Goal: Information Seeking & Learning: Learn about a topic

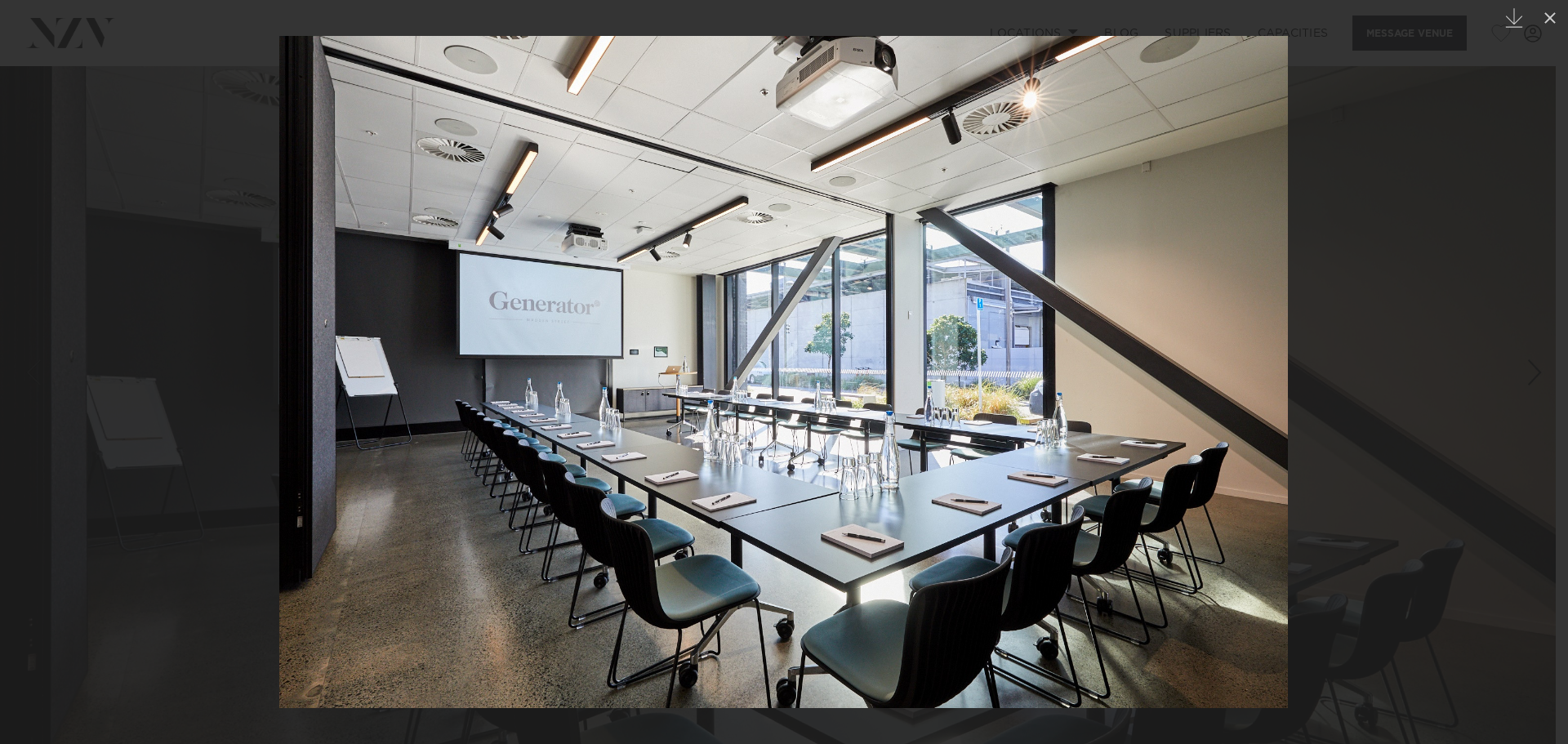
drag, startPoint x: 608, startPoint y: 400, endPoint x: 452, endPoint y: 408, distance: 156.2
click at [465, 413] on img at bounding box center [784, 372] width 1009 height 672
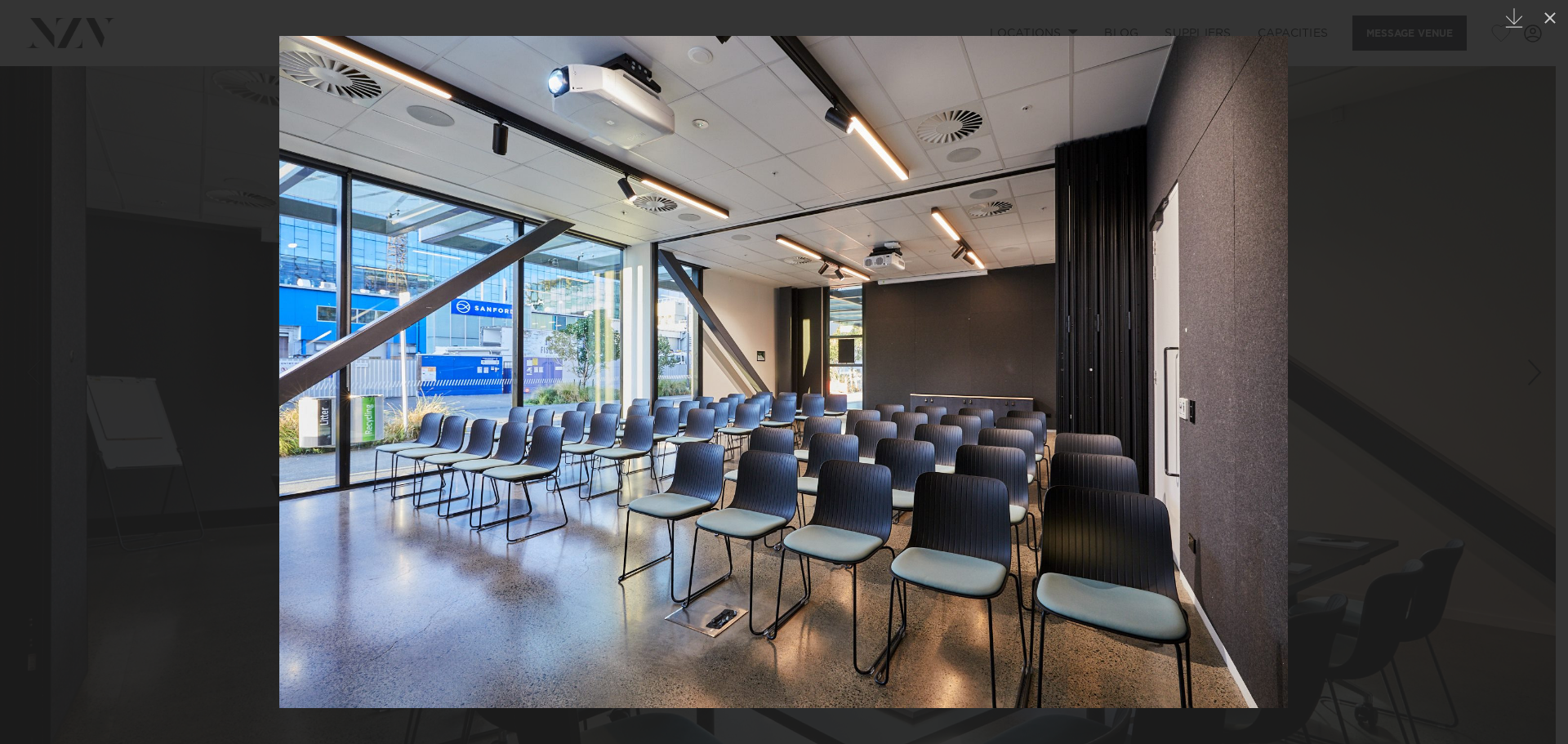
click at [279, 382] on img at bounding box center [784, 372] width 1009 height 672
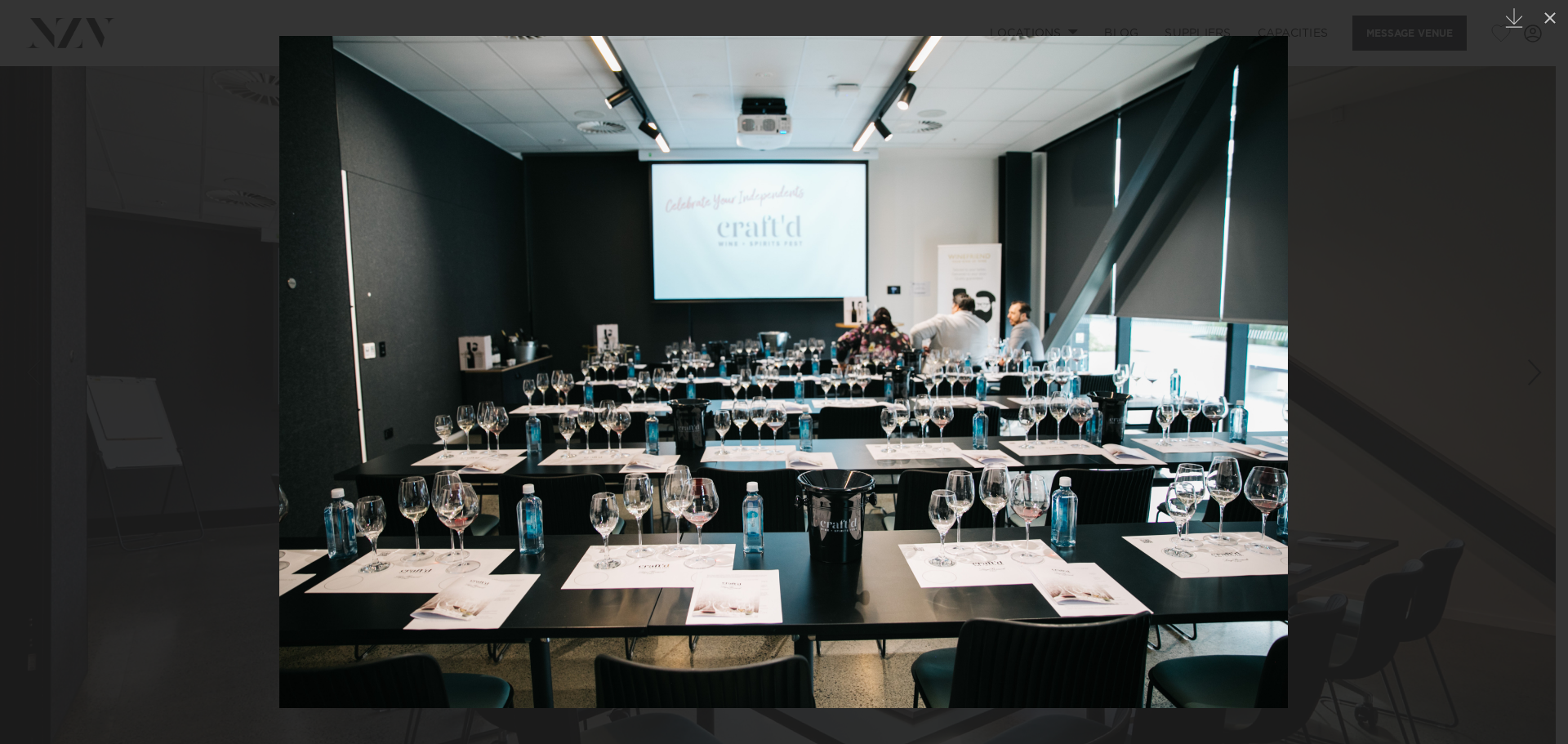
click at [780, 353] on img at bounding box center [784, 372] width 1009 height 672
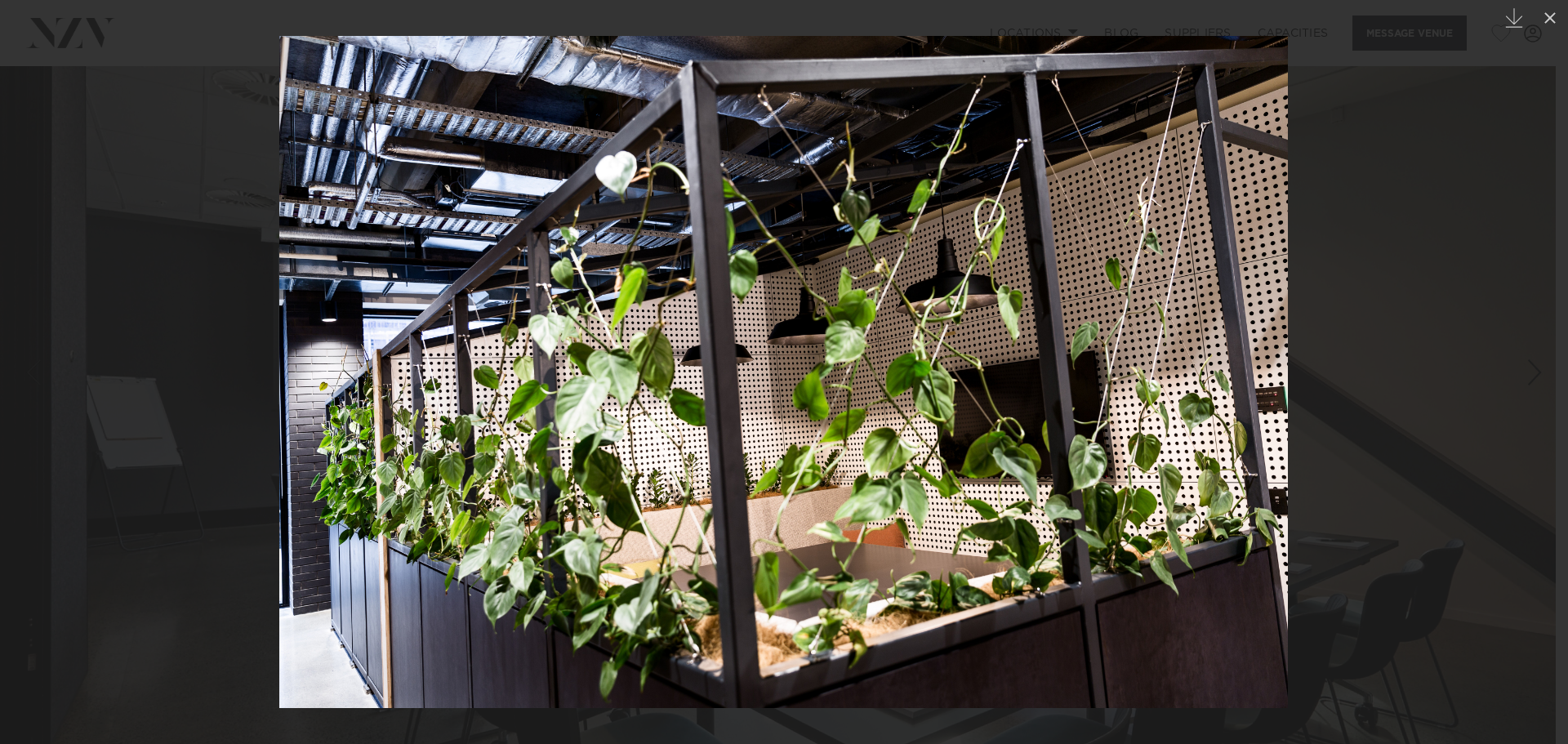
drag, startPoint x: 709, startPoint y: 339, endPoint x: 696, endPoint y: 342, distance: 13.3
click at [696, 342] on img at bounding box center [784, 372] width 1009 height 672
drag, startPoint x: 696, startPoint y: 340, endPoint x: 474, endPoint y: 325, distance: 222.5
click at [477, 327] on img at bounding box center [784, 372] width 1009 height 672
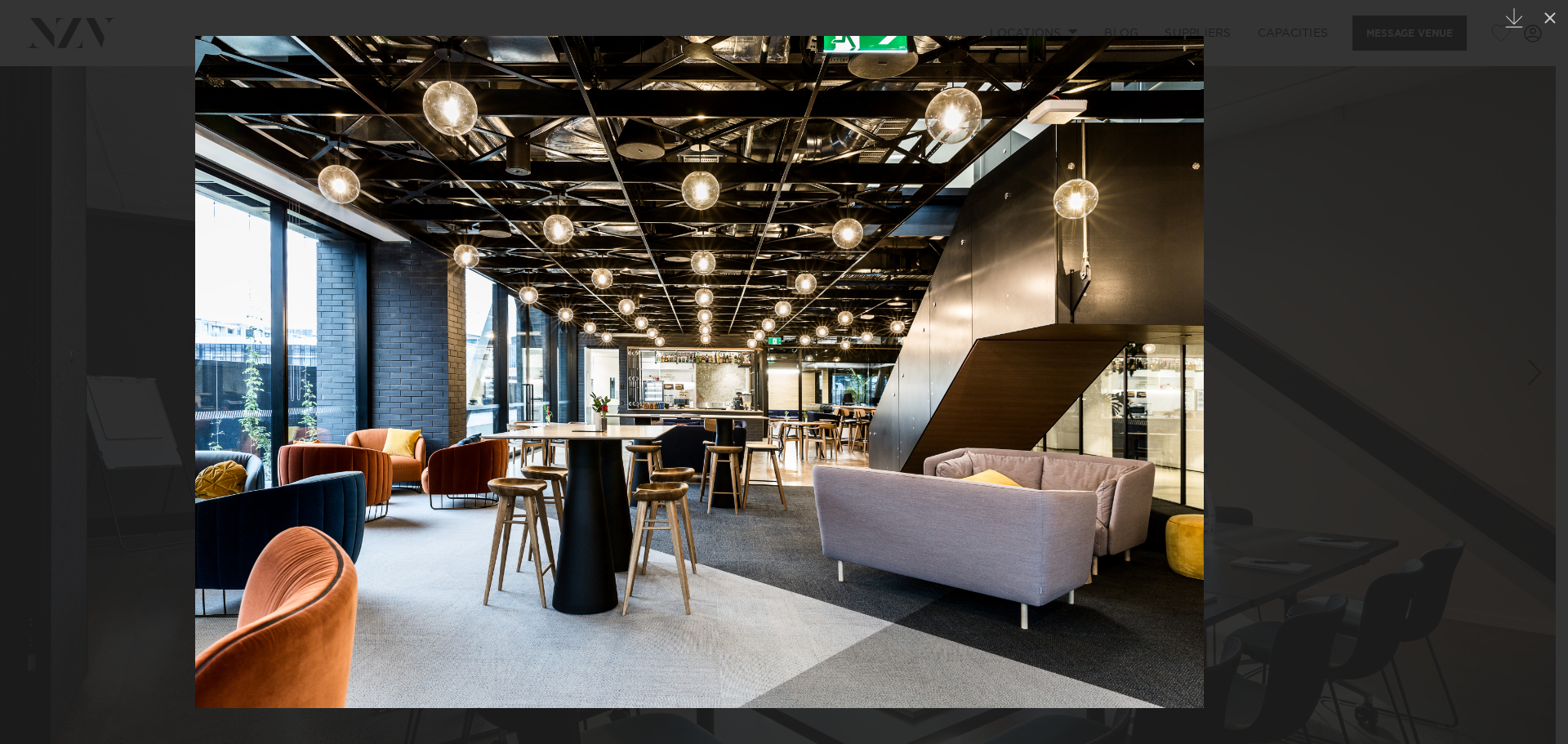
drag, startPoint x: 965, startPoint y: 384, endPoint x: 600, endPoint y: 317, distance: 371.1
click at [725, 354] on img at bounding box center [700, 372] width 1009 height 672
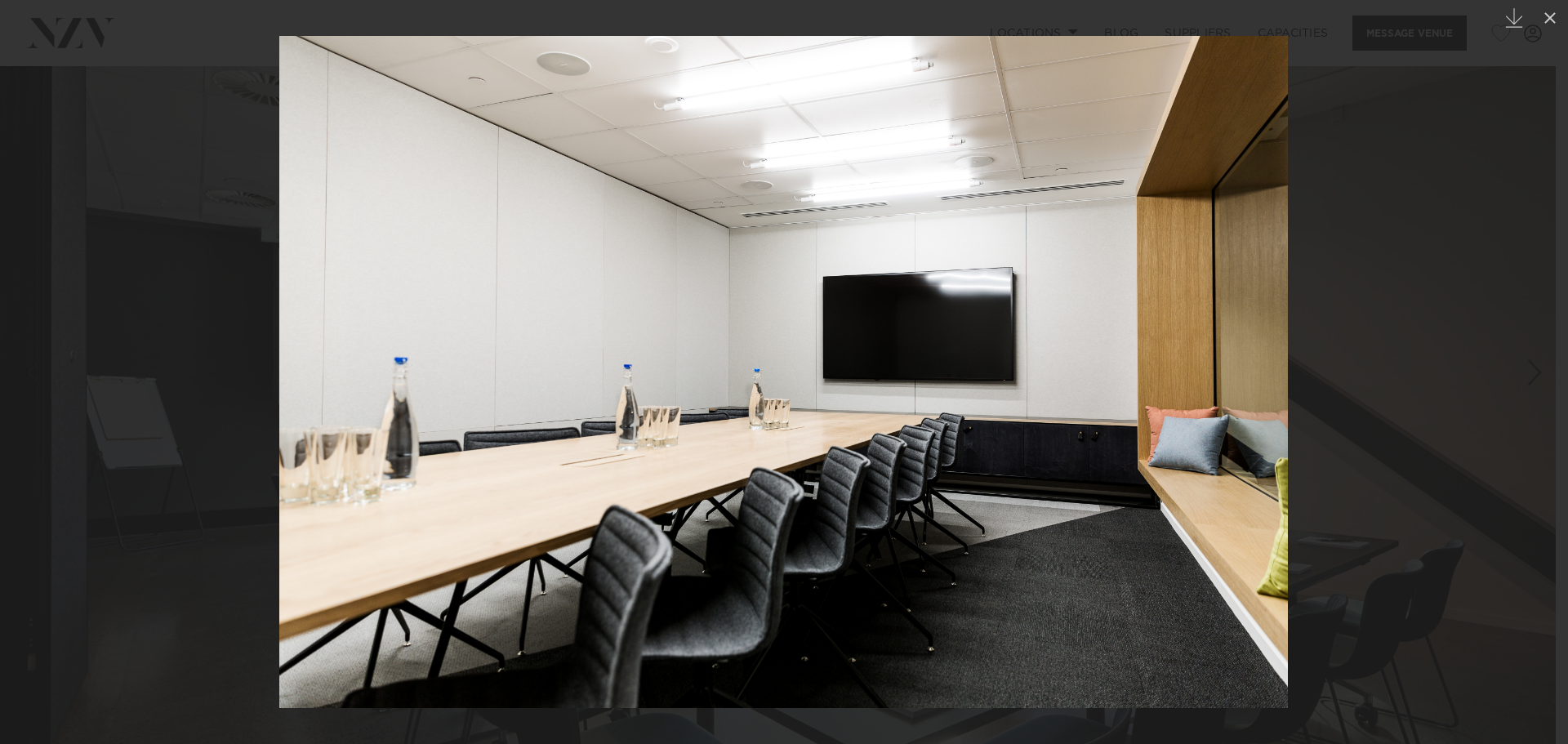
drag, startPoint x: 755, startPoint y: 335, endPoint x: 607, endPoint y: 326, distance: 148.3
click at [635, 333] on img at bounding box center [784, 372] width 1009 height 672
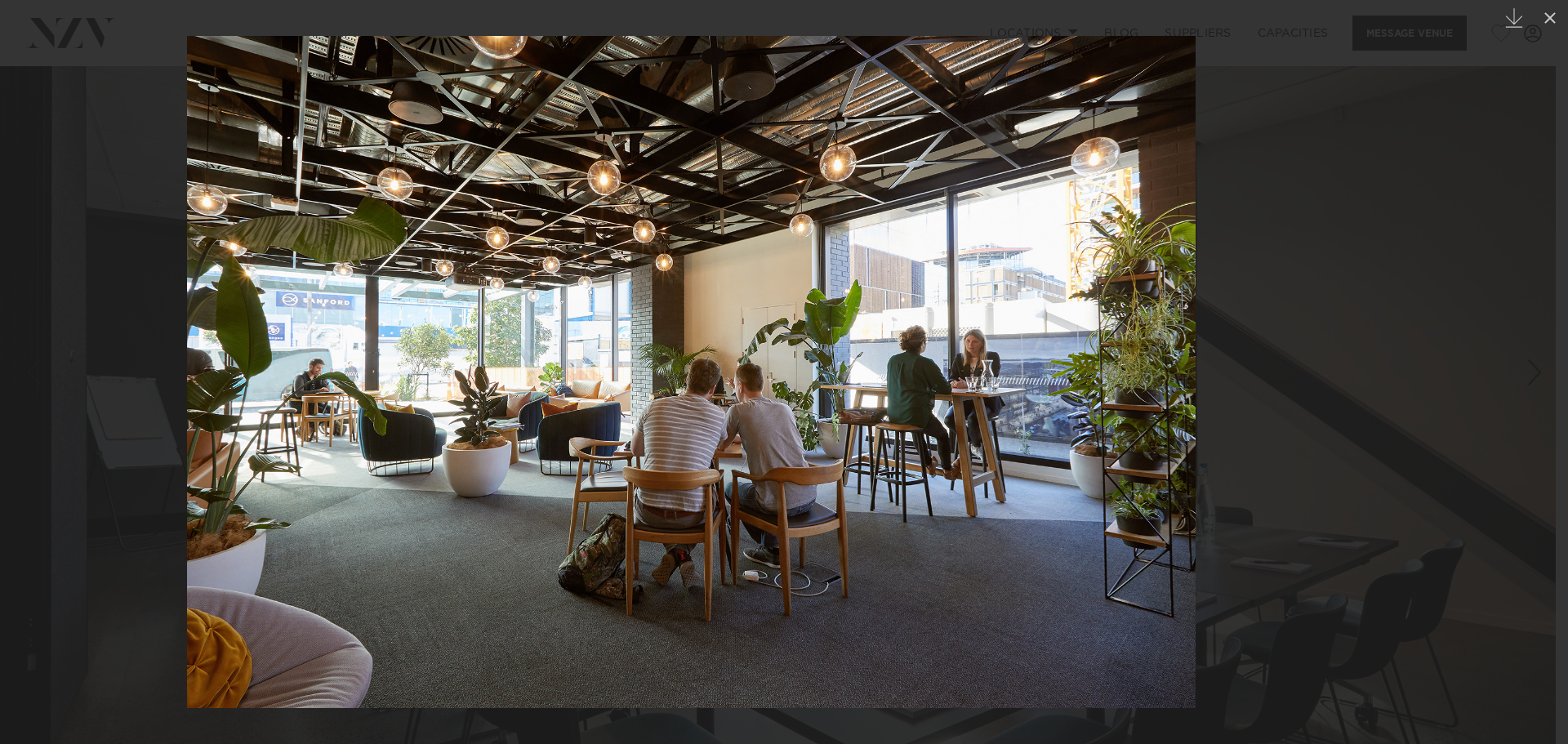
drag, startPoint x: 736, startPoint y: 339, endPoint x: 535, endPoint y: 333, distance: 201.1
click at [568, 337] on img at bounding box center [691, 372] width 1009 height 672
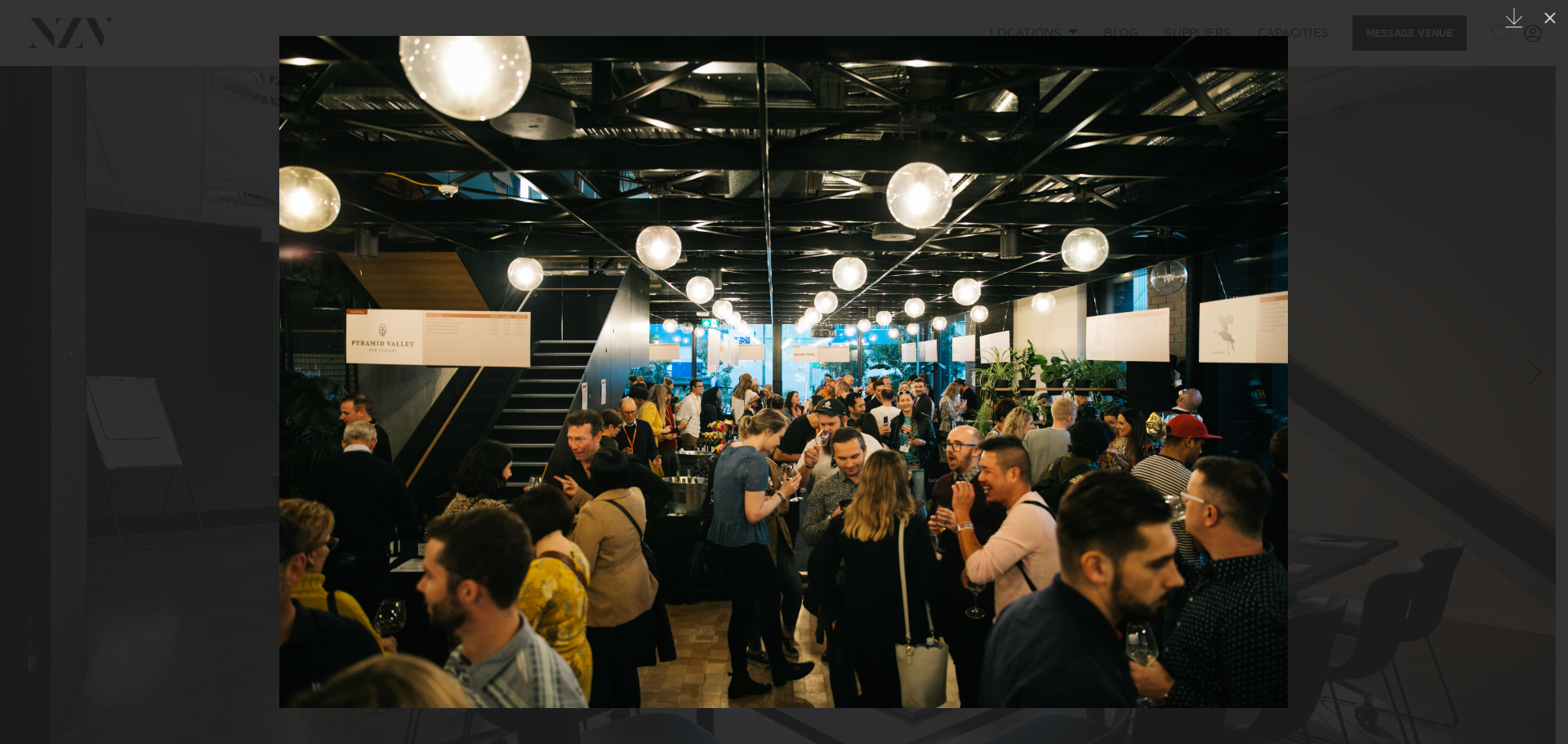
drag, startPoint x: 726, startPoint y: 324, endPoint x: 576, endPoint y: 318, distance: 150.1
click at [576, 318] on img at bounding box center [784, 372] width 1009 height 672
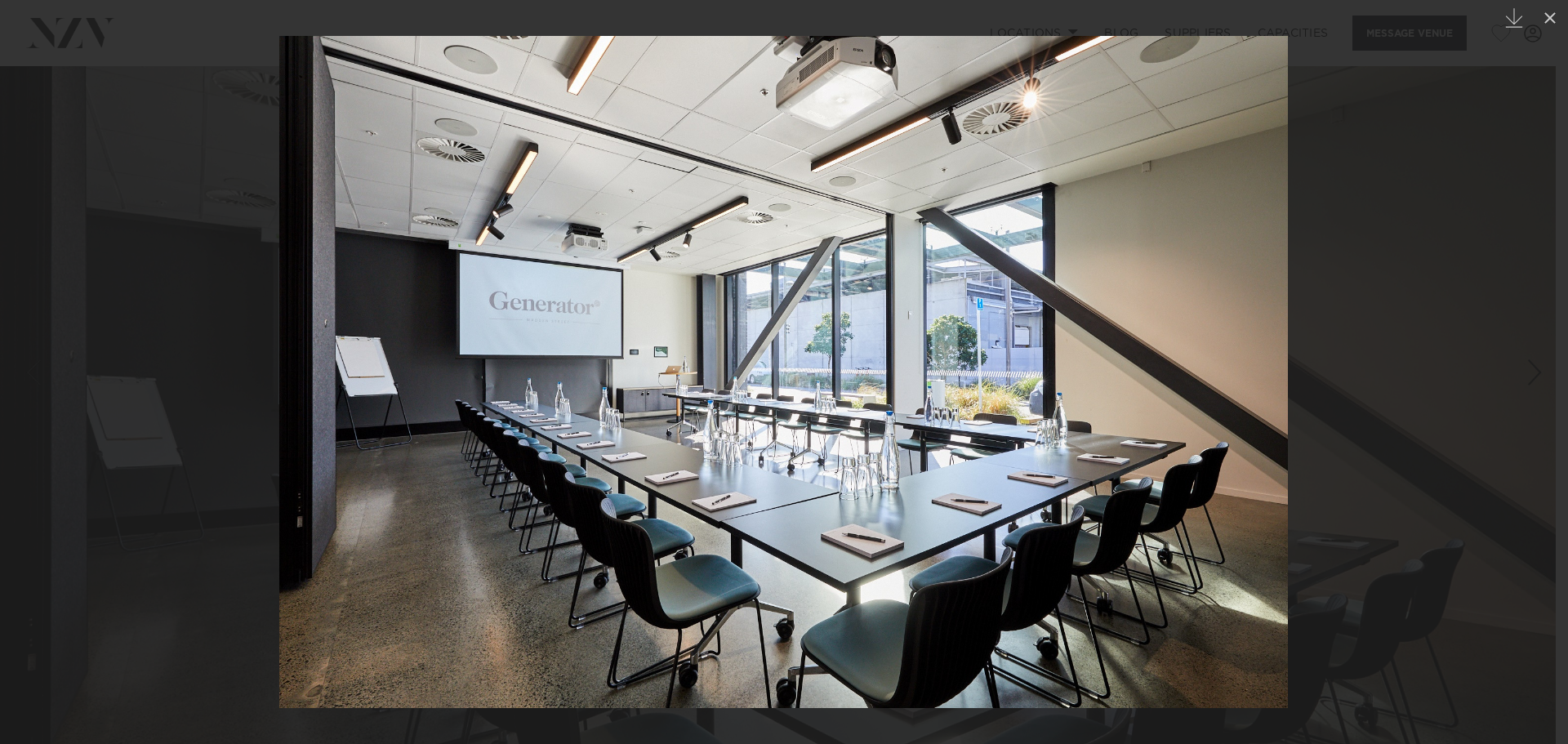
drag, startPoint x: 597, startPoint y: 310, endPoint x: 547, endPoint y: 326, distance: 52.5
click at [547, 326] on img at bounding box center [784, 372] width 1009 height 672
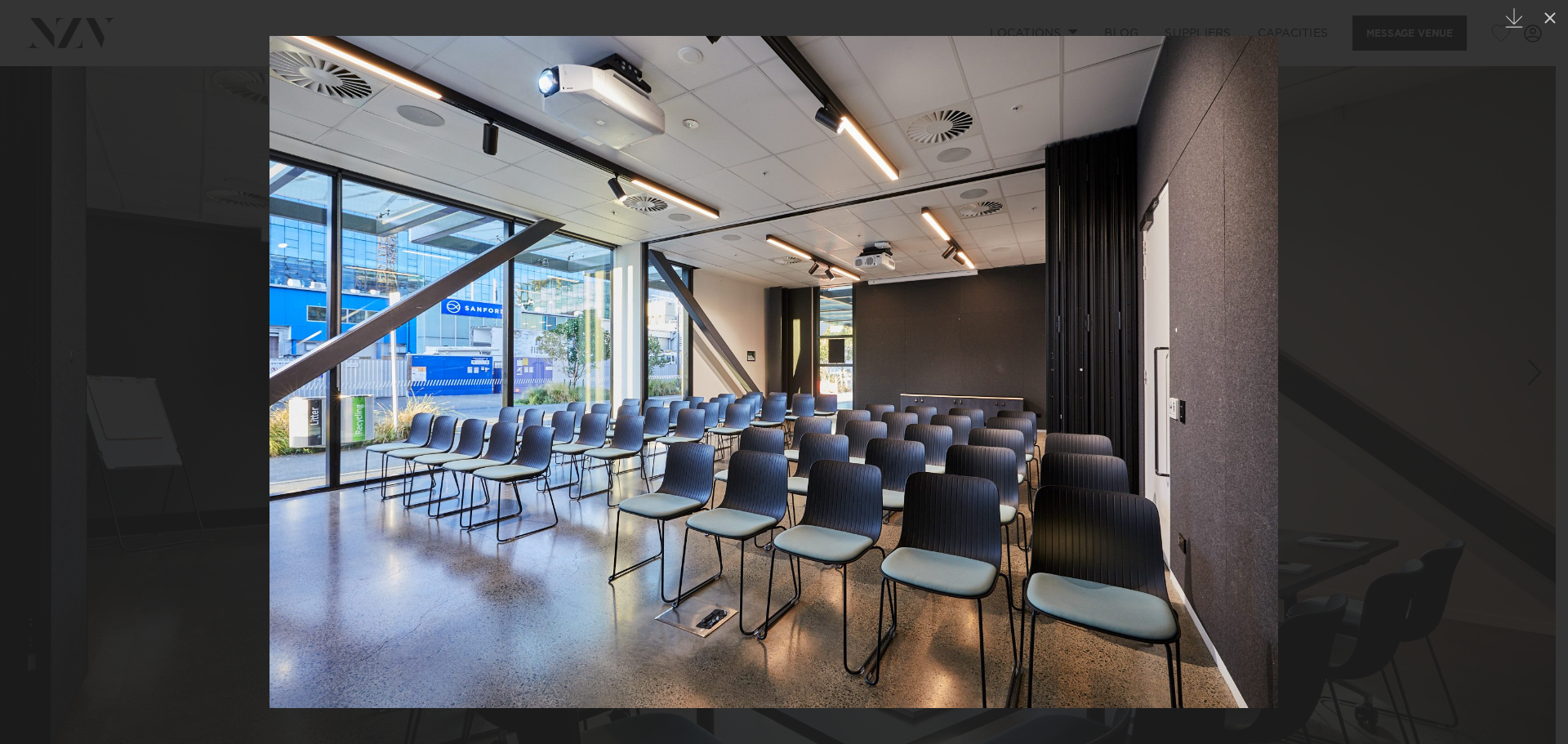
drag, startPoint x: 559, startPoint y: 318, endPoint x: 341, endPoint y: 326, distance: 218.1
click at [341, 326] on img at bounding box center [773, 372] width 1009 height 672
